Goal: Transaction & Acquisition: Purchase product/service

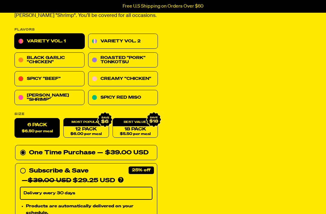
scroll to position [79, 0]
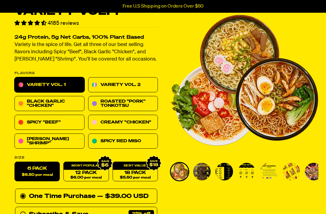
scroll to position [35, 0]
click at [137, 84] on link "Variety Vol. 2" at bounding box center [123, 84] width 70 height 15
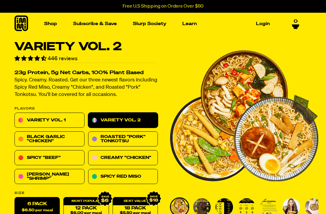
click at [65, 121] on link "Variety Vol. 1" at bounding box center [50, 120] width 70 height 15
